Goal: Task Accomplishment & Management: Use online tool/utility

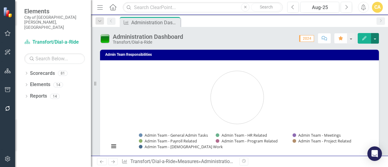
click at [376, 35] on button "button" at bounding box center [375, 38] width 8 height 11
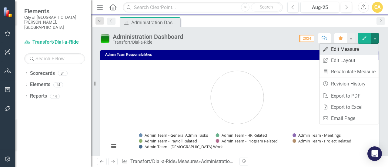
click at [338, 48] on link "Edit Edit Measure" at bounding box center [349, 49] width 59 height 11
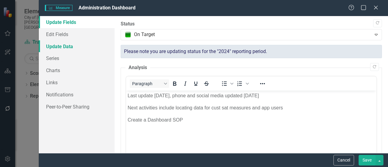
click at [62, 47] on link "Update Data" at bounding box center [77, 46] width 76 height 12
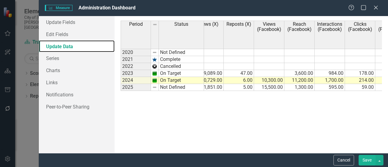
scroll to position [0, 649]
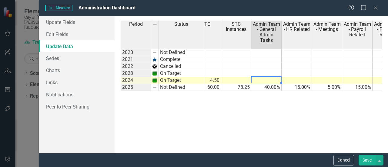
type textarea "40"
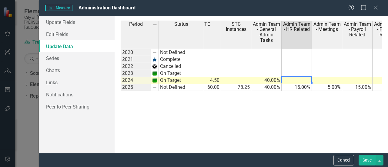
type textarea "15"
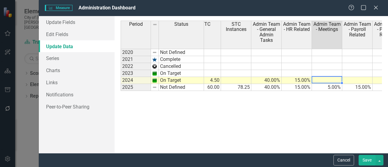
type textarea "5"
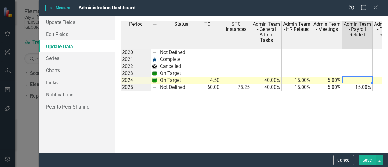
type textarea "15"
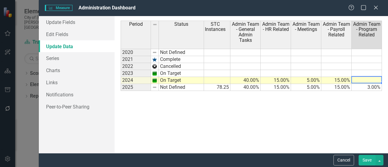
type textarea "3"
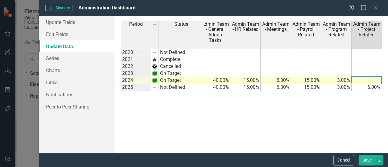
type textarea "6"
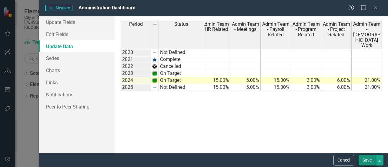
type textarea "21"
click at [370, 159] on button "Save" at bounding box center [367, 160] width 17 height 11
